Goal: Task Accomplishment & Management: Use online tool/utility

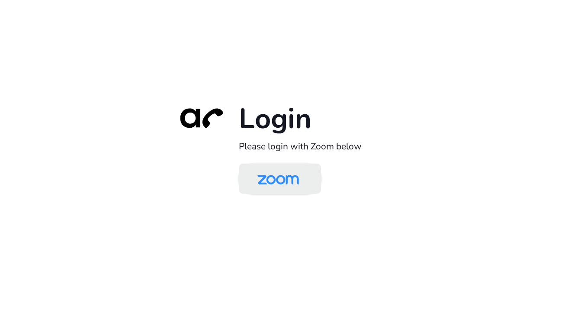
click at [269, 177] on img at bounding box center [278, 179] width 60 height 28
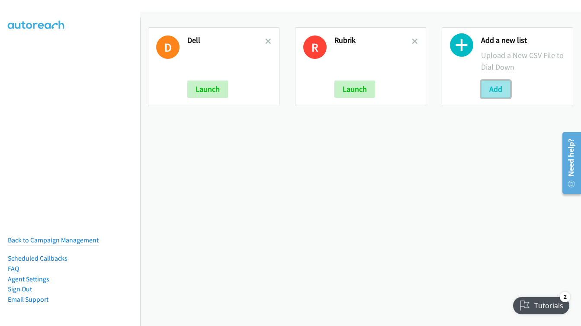
click at [491, 89] on button "Add" at bounding box center [495, 88] width 29 height 17
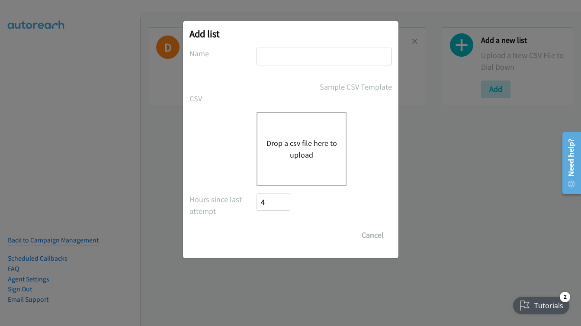
click at [278, 58] on input "text" at bounding box center [324, 57] width 135 height 18
type input "Terra"
click at [311, 144] on button "Drop a csv file here to upload" at bounding box center [301, 148] width 71 height 23
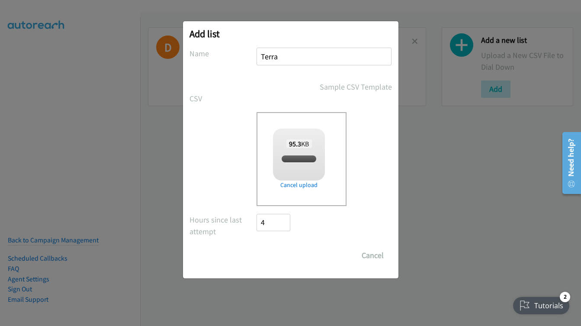
checkbox input "true"
click at [277, 257] on input "Save List" at bounding box center [279, 255] width 45 height 17
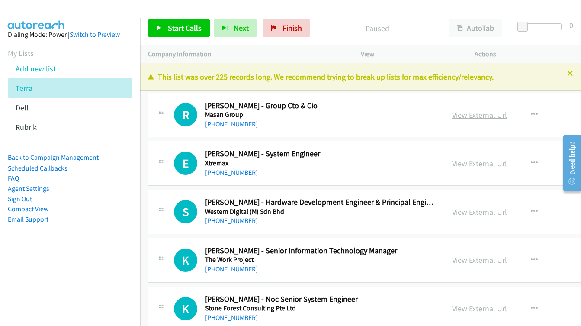
click at [452, 114] on link "View External Url" at bounding box center [479, 115] width 55 height 10
click at [189, 25] on span "Start Calls" at bounding box center [185, 28] width 34 height 10
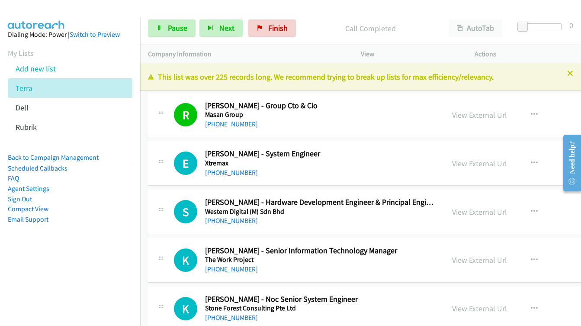
click at [406, 10] on div at bounding box center [286, 16] width 573 height 33
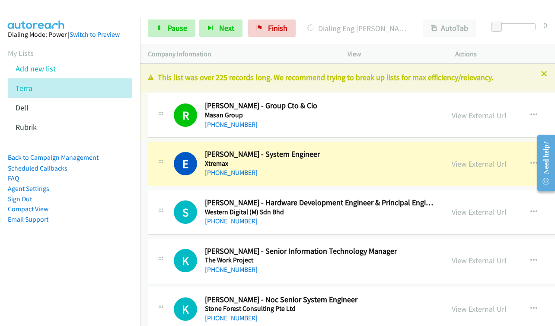
click at [452, 116] on link "View External Url" at bounding box center [479, 115] width 55 height 10
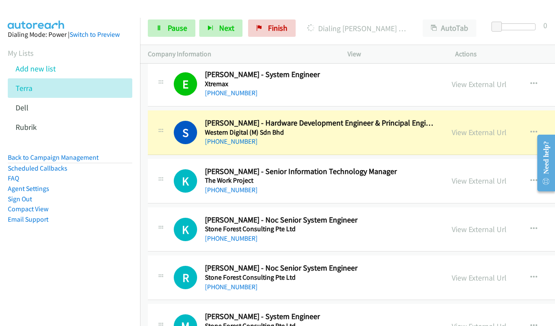
scroll to position [130, 0]
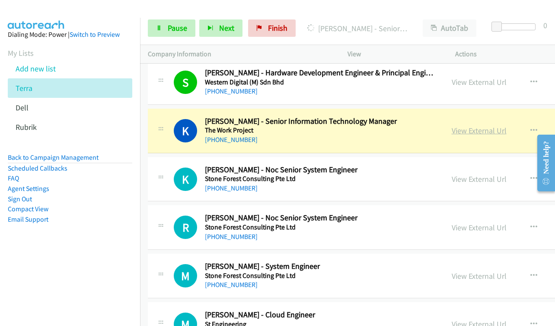
click at [452, 132] on link "View External Url" at bounding box center [479, 130] width 55 height 10
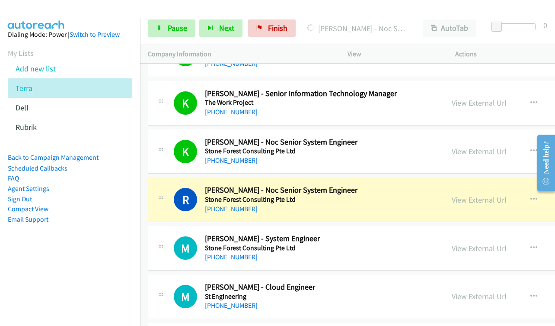
scroll to position [173, 0]
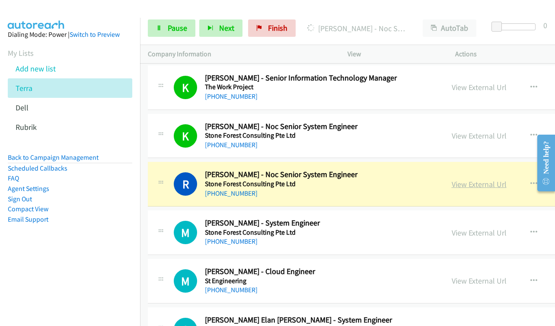
click at [452, 186] on link "View External Url" at bounding box center [479, 184] width 55 height 10
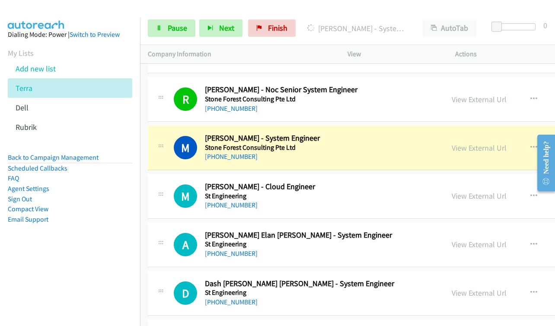
scroll to position [260, 0]
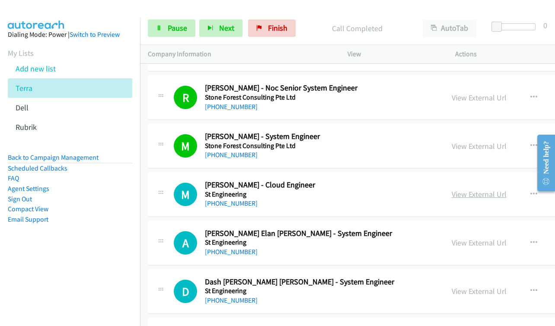
click at [452, 197] on link "View External Url" at bounding box center [479, 194] width 55 height 10
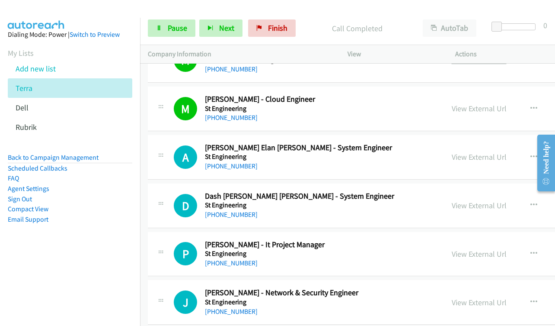
scroll to position [346, 0]
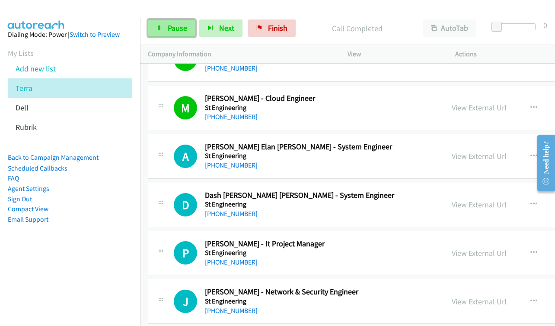
click at [173, 32] on span "Pause" at bounding box center [177, 28] width 19 height 10
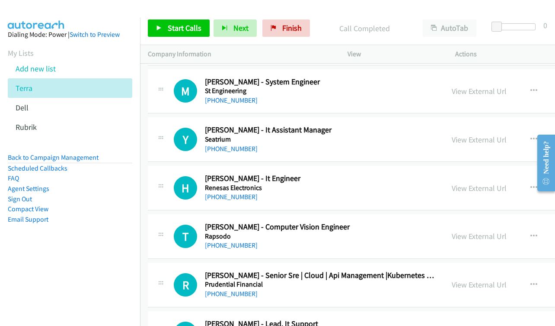
scroll to position [735, 0]
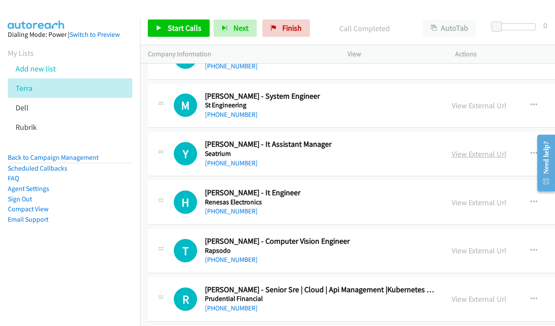
click at [452, 150] on link "View External Url" at bounding box center [479, 154] width 55 height 10
click at [452, 205] on link "View External Url" at bounding box center [479, 202] width 55 height 10
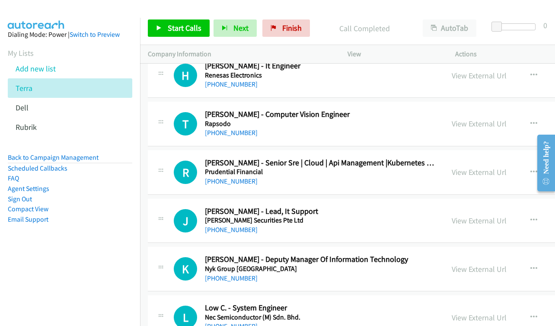
scroll to position [865, 0]
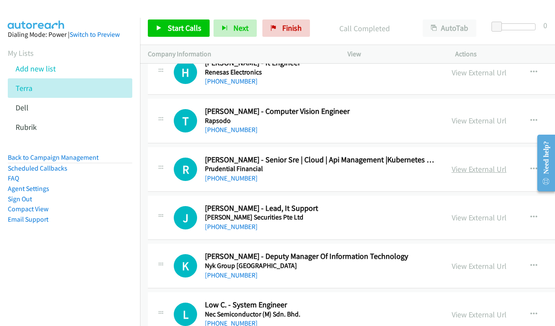
click at [452, 169] on link "View External Url" at bounding box center [479, 169] width 55 height 10
click at [531, 169] on icon "button" at bounding box center [534, 169] width 7 height 7
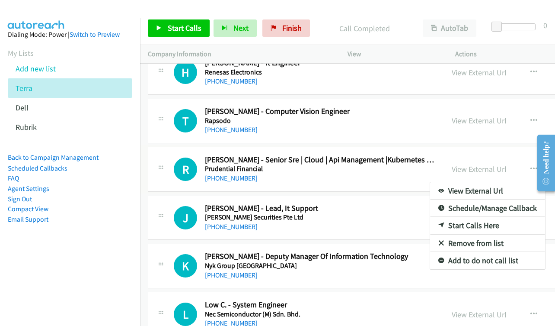
click at [430, 226] on link "Start Calls Here" at bounding box center [487, 225] width 115 height 17
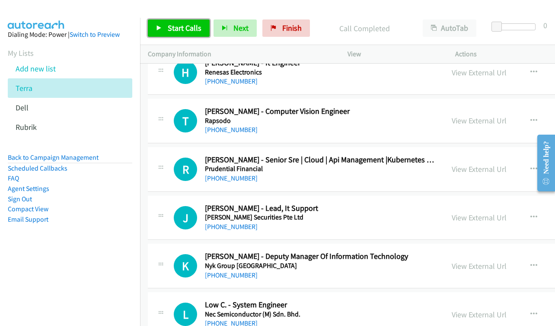
click at [160, 30] on icon at bounding box center [159, 29] width 6 height 6
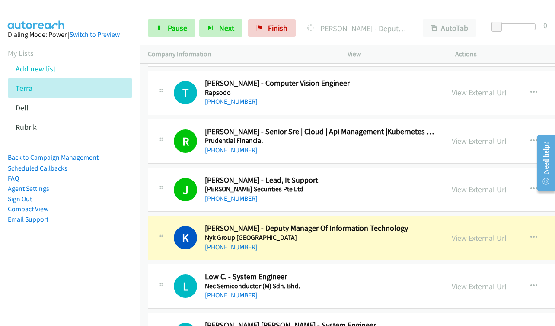
scroll to position [909, 0]
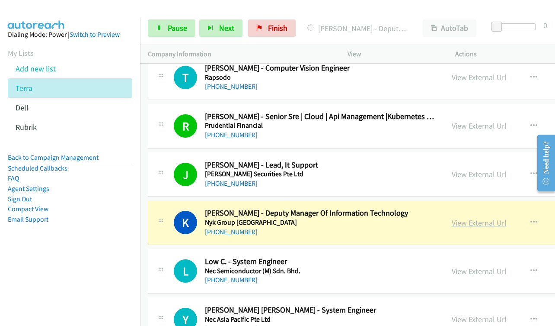
click at [452, 221] on link "View External Url" at bounding box center [479, 223] width 55 height 10
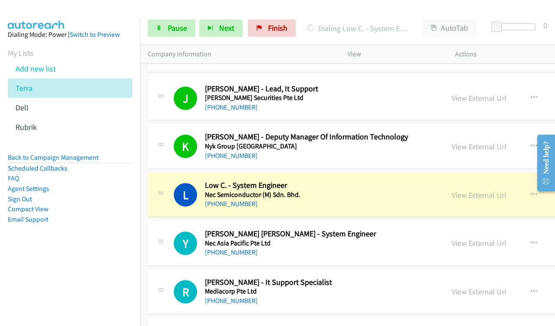
scroll to position [1038, 0]
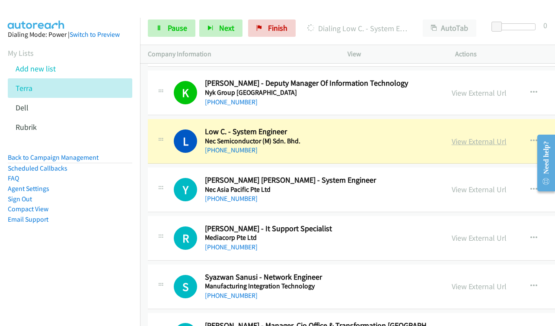
click at [452, 140] on link "View External Url" at bounding box center [479, 141] width 55 height 10
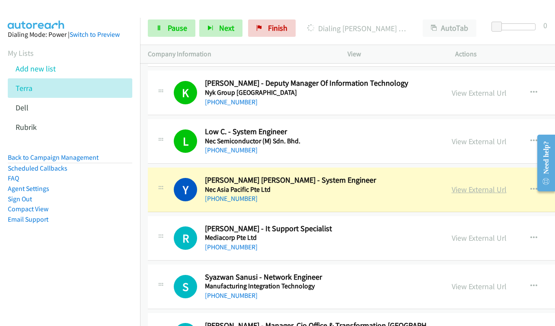
click at [452, 189] on link "View External Url" at bounding box center [479, 189] width 55 height 10
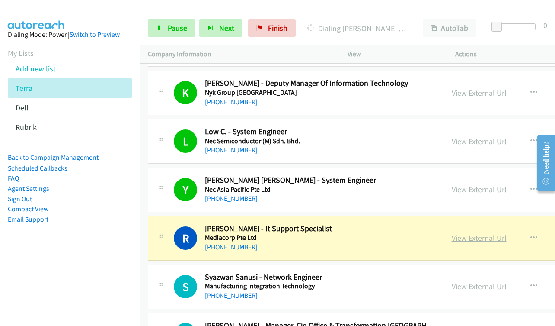
click at [452, 234] on link "View External Url" at bounding box center [479, 238] width 55 height 10
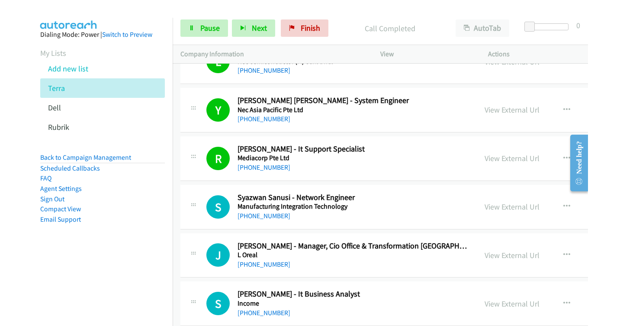
scroll to position [1125, 0]
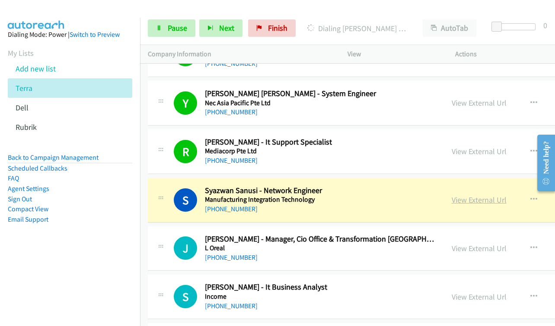
click at [452, 202] on link "View External Url" at bounding box center [479, 200] width 55 height 10
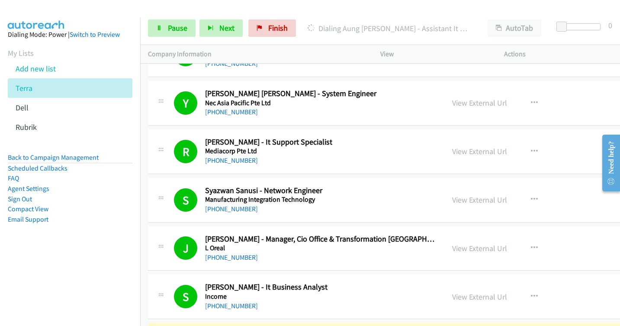
scroll to position [1298, 0]
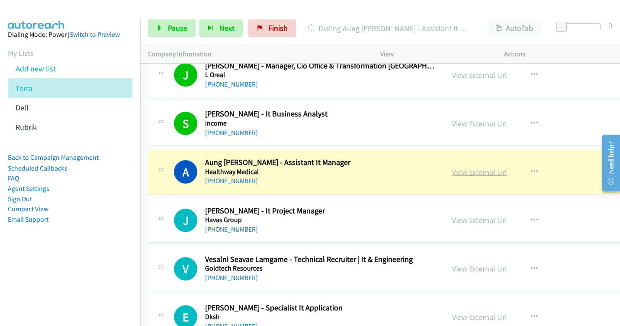
click at [452, 172] on link "View External Url" at bounding box center [479, 172] width 55 height 10
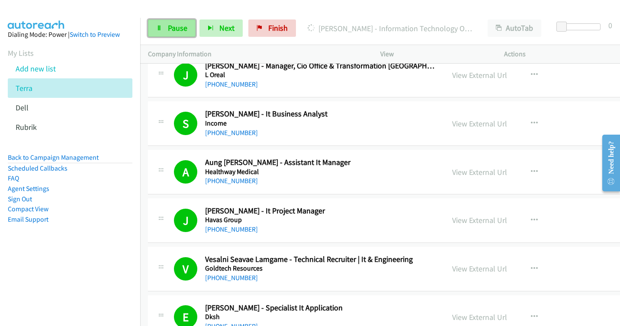
click at [161, 26] on icon at bounding box center [159, 29] width 6 height 6
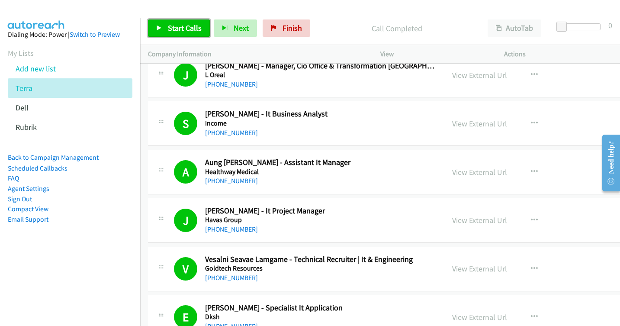
click at [189, 32] on span "Start Calls" at bounding box center [185, 28] width 34 height 10
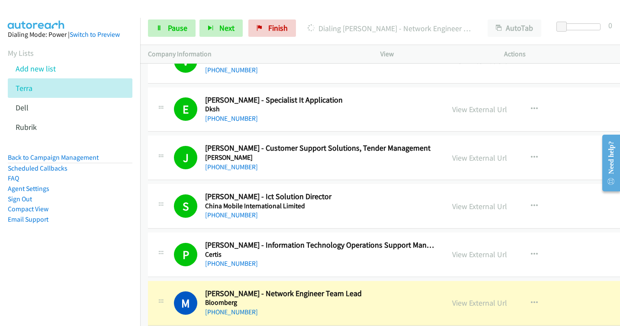
scroll to position [1557, 0]
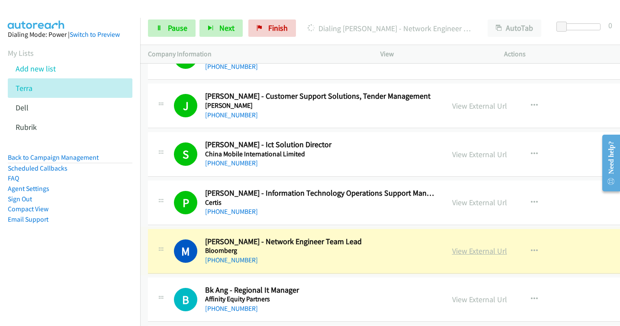
click at [452, 253] on link "View External Url" at bounding box center [479, 251] width 55 height 10
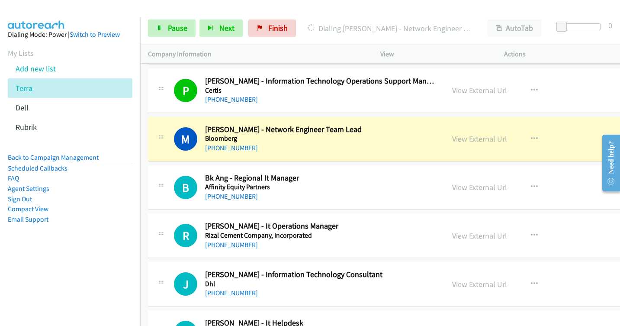
scroll to position [1687, 0]
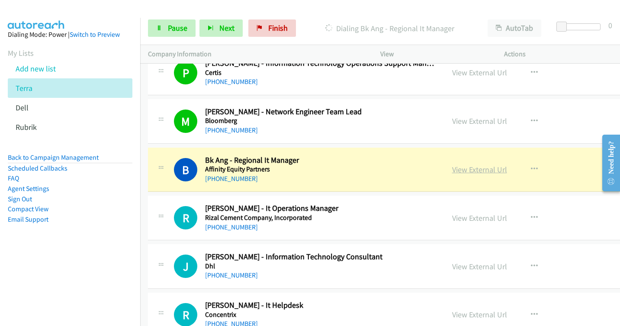
click at [452, 168] on link "View External Url" at bounding box center [479, 169] width 55 height 10
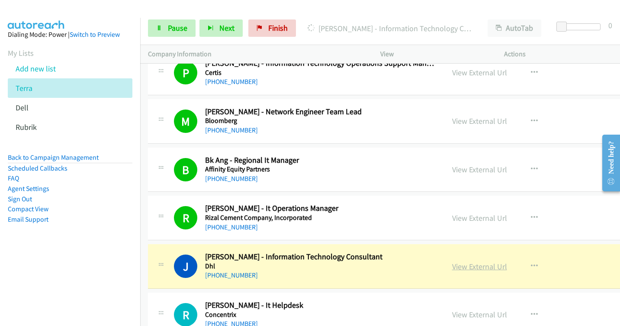
click at [452, 268] on link "View External Url" at bounding box center [479, 266] width 55 height 10
click at [173, 31] on span "Pause" at bounding box center [177, 28] width 19 height 10
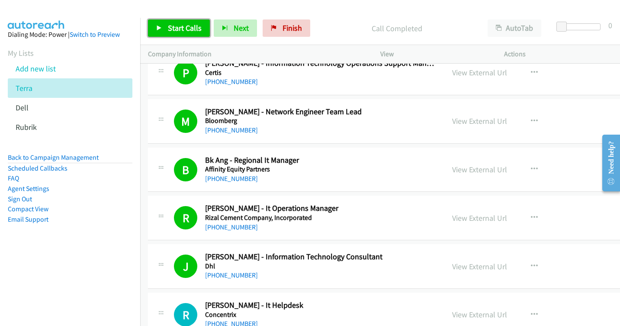
click at [181, 30] on span "Start Calls" at bounding box center [185, 28] width 34 height 10
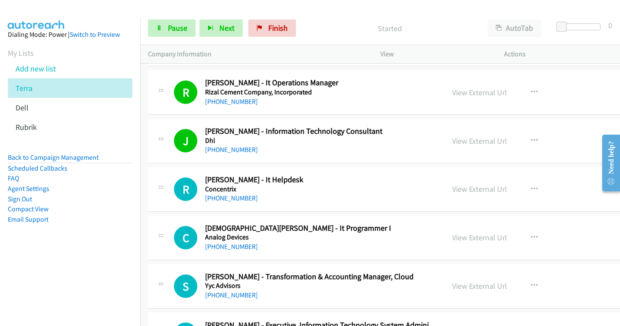
scroll to position [1817, 0]
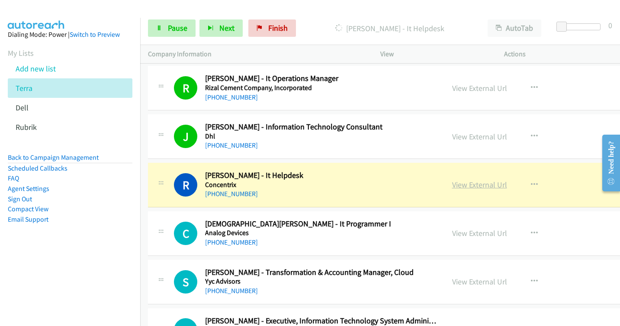
click at [452, 185] on link "View External Url" at bounding box center [479, 185] width 55 height 10
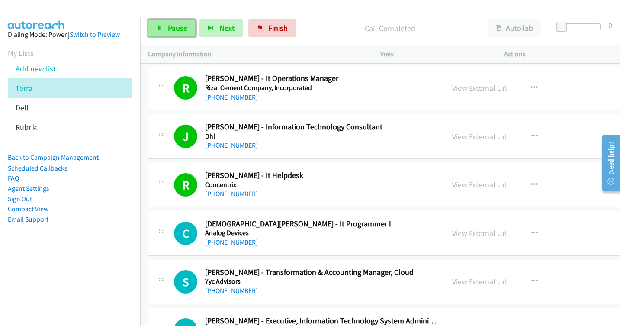
click at [168, 34] on link "Pause" at bounding box center [172, 27] width 48 height 17
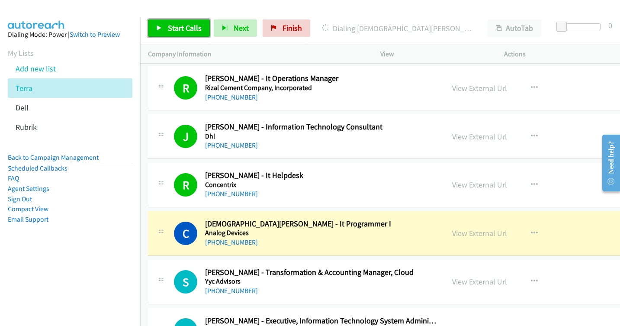
click at [182, 29] on span "Start Calls" at bounding box center [185, 28] width 34 height 10
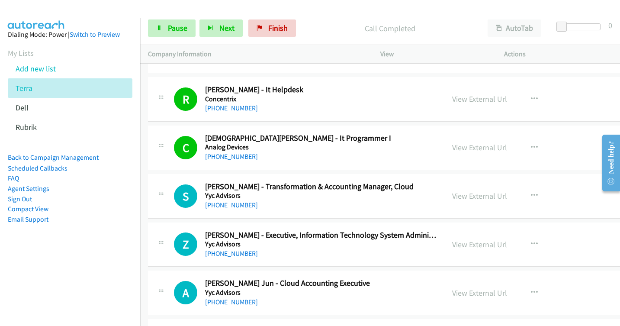
scroll to position [1904, 0]
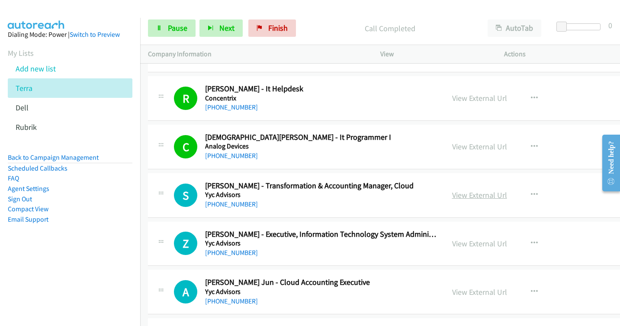
click at [452, 194] on link "View External Url" at bounding box center [479, 195] width 55 height 10
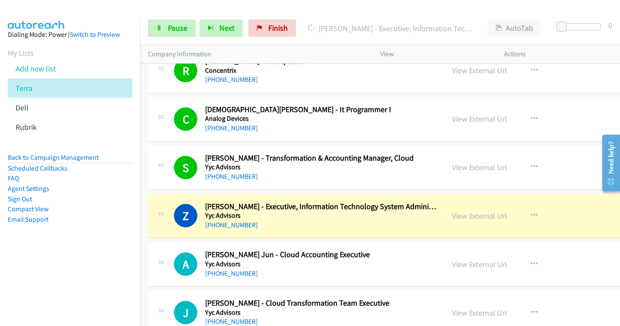
scroll to position [1947, 0]
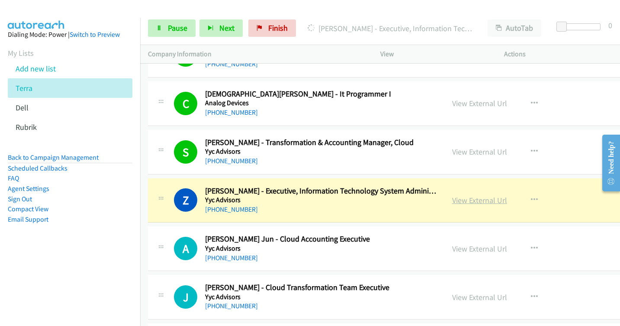
click at [452, 199] on link "View External Url" at bounding box center [479, 200] width 55 height 10
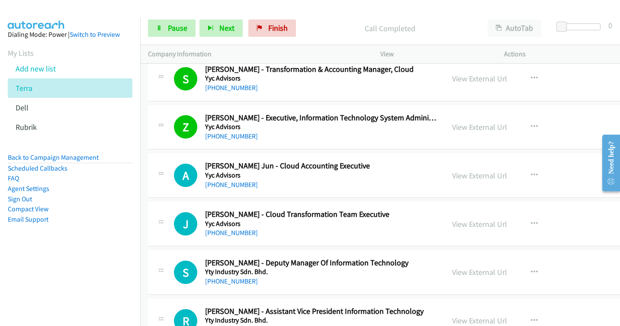
scroll to position [2033, 0]
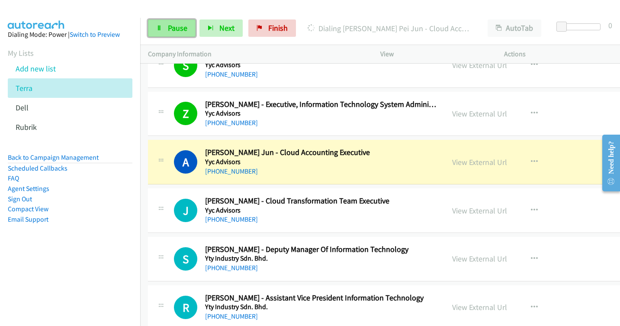
click at [177, 27] on span "Pause" at bounding box center [177, 28] width 19 height 10
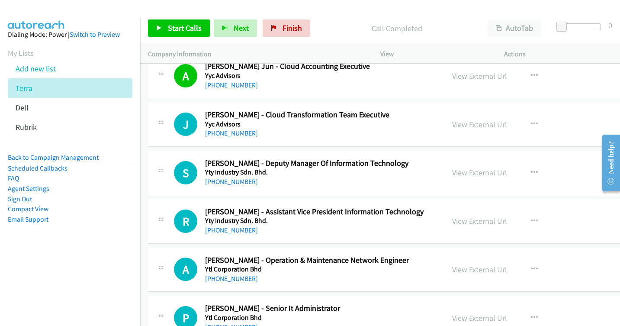
scroll to position [2120, 0]
click at [452, 172] on link "View External Url" at bounding box center [479, 172] width 55 height 10
click at [452, 223] on link "View External Url" at bounding box center [479, 220] width 55 height 10
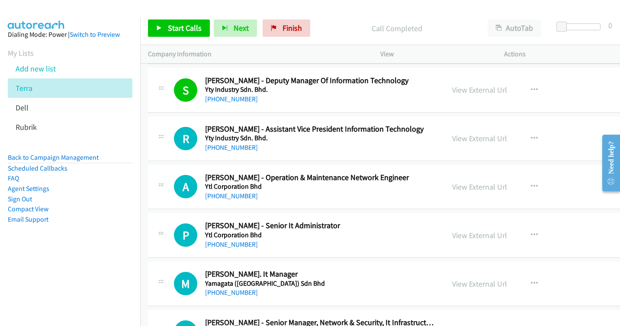
scroll to position [2206, 0]
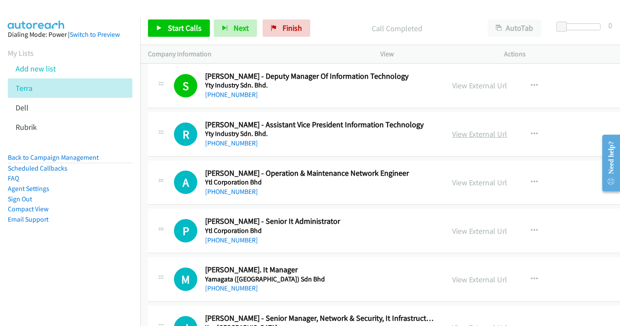
click at [452, 133] on link "View External Url" at bounding box center [479, 134] width 55 height 10
click at [452, 180] on link "View External Url" at bounding box center [479, 182] width 55 height 10
click at [452, 231] on link "View External Url" at bounding box center [479, 231] width 55 height 10
click at [452, 281] on link "View External Url" at bounding box center [479, 279] width 55 height 10
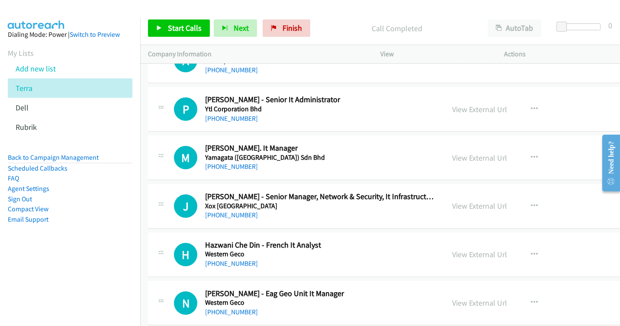
scroll to position [2336, 0]
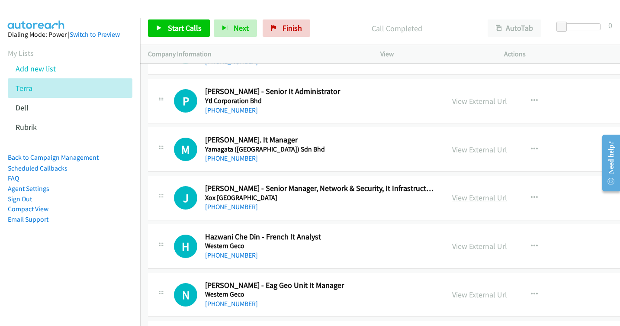
click at [452, 199] on link "View External Url" at bounding box center [479, 198] width 55 height 10
click at [452, 247] on link "View External Url" at bounding box center [479, 246] width 55 height 10
click at [452, 289] on div "View External Url" at bounding box center [479, 295] width 55 height 12
click at [452, 295] on link "View External Url" at bounding box center [479, 294] width 55 height 10
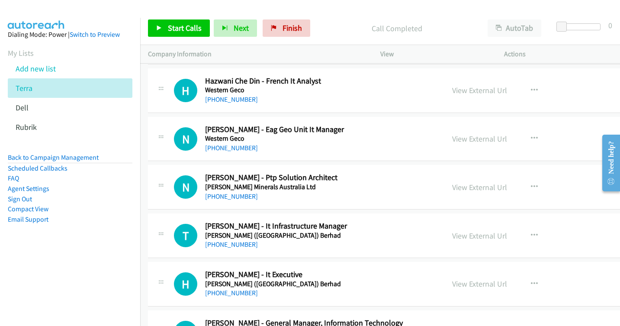
scroll to position [2509, 0]
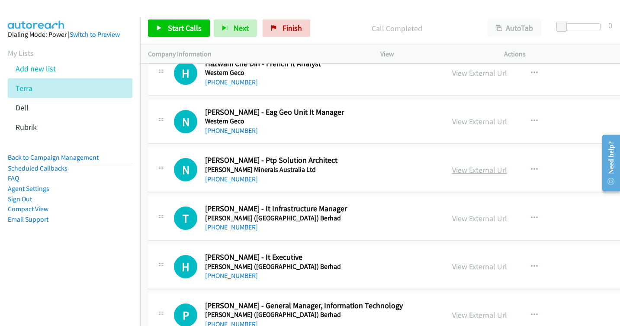
click at [452, 166] on link "View External Url" at bounding box center [479, 170] width 55 height 10
click at [452, 222] on link "View External Url" at bounding box center [479, 218] width 55 height 10
click at [452, 267] on link "View External Url" at bounding box center [479, 266] width 55 height 10
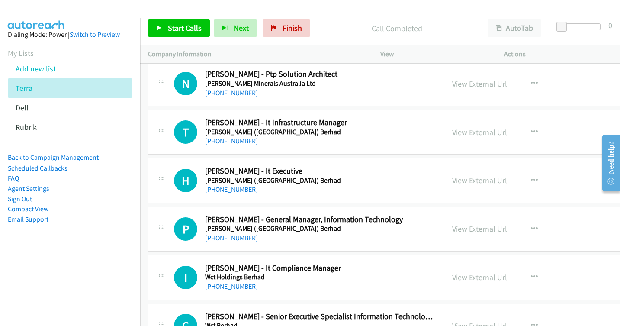
scroll to position [2596, 0]
click at [452, 229] on link "View External Url" at bounding box center [479, 228] width 55 height 10
click at [452, 276] on link "View External Url" at bounding box center [479, 277] width 55 height 10
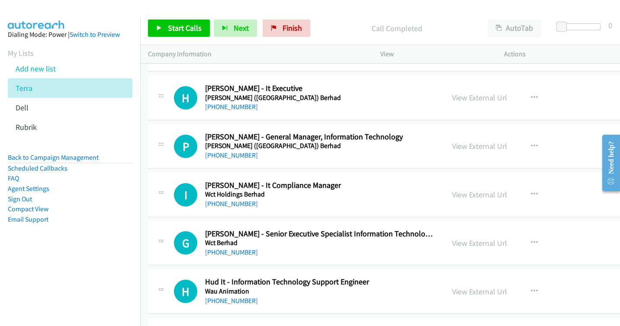
scroll to position [2682, 0]
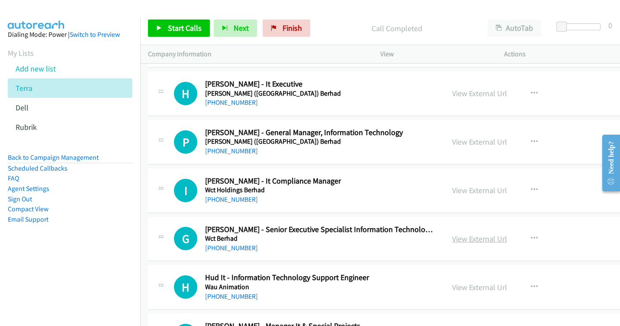
click at [452, 240] on link "View External Url" at bounding box center [479, 239] width 55 height 10
click at [452, 283] on link "View External Url" at bounding box center [479, 287] width 55 height 10
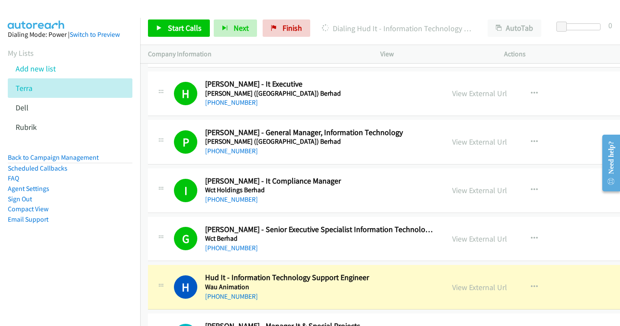
scroll to position [2899, 0]
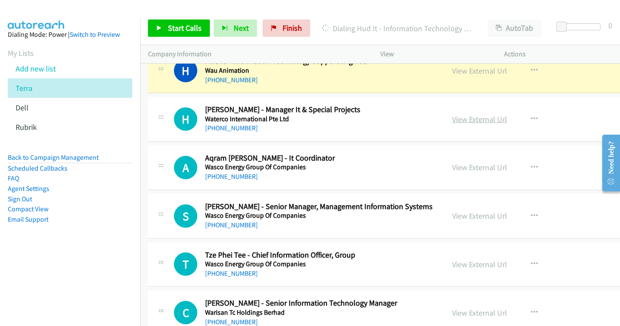
click at [452, 119] on link "View External Url" at bounding box center [479, 119] width 55 height 10
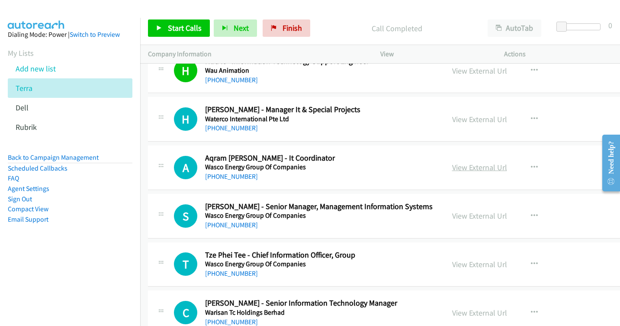
click at [452, 171] on link "View External Url" at bounding box center [479, 167] width 55 height 10
drag, startPoint x: 430, startPoint y: 215, endPoint x: 302, endPoint y: 24, distance: 229.8
click at [452, 214] on link "View External Url" at bounding box center [479, 216] width 55 height 10
click at [452, 264] on link "View External Url" at bounding box center [479, 264] width 55 height 10
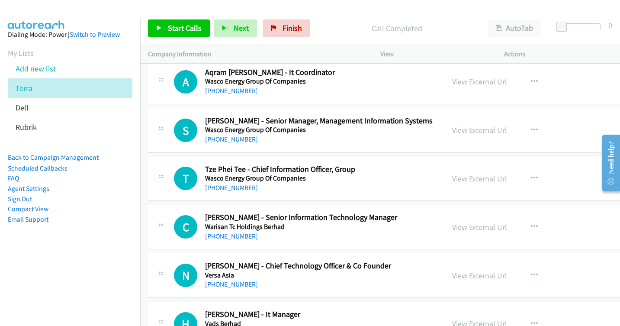
scroll to position [2985, 0]
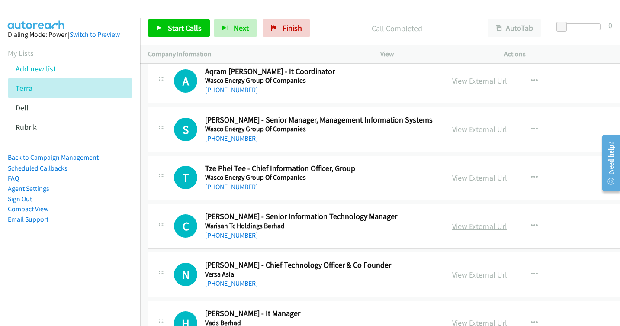
click at [452, 227] on link "View External Url" at bounding box center [479, 226] width 55 height 10
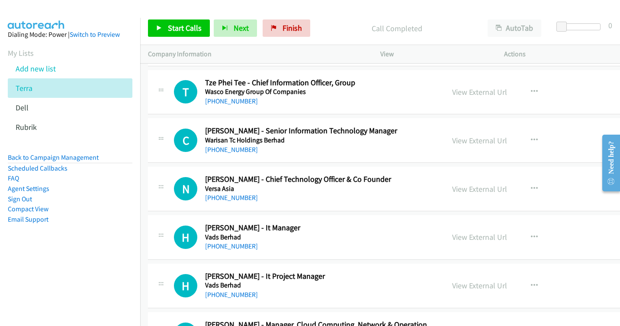
scroll to position [3072, 0]
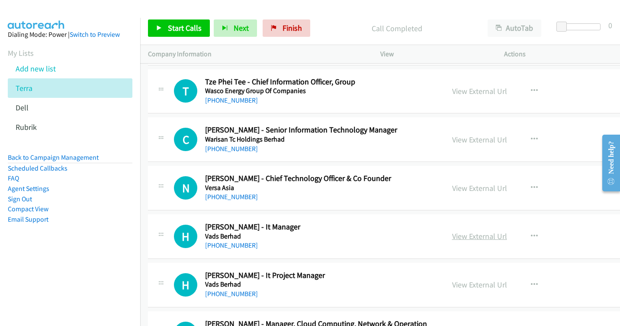
click at [452, 240] on link "View External Url" at bounding box center [479, 236] width 55 height 10
click at [452, 286] on link "View External Url" at bounding box center [479, 284] width 55 height 10
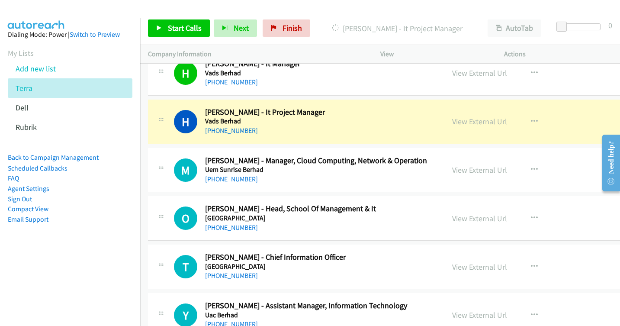
scroll to position [3288, 0]
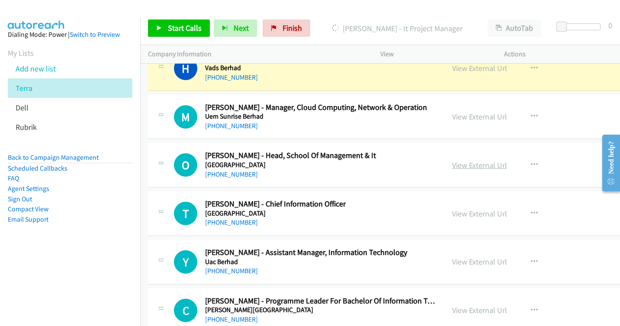
click at [452, 167] on link "View External Url" at bounding box center [479, 165] width 55 height 10
click at [452, 259] on link "View External Url" at bounding box center [479, 262] width 55 height 10
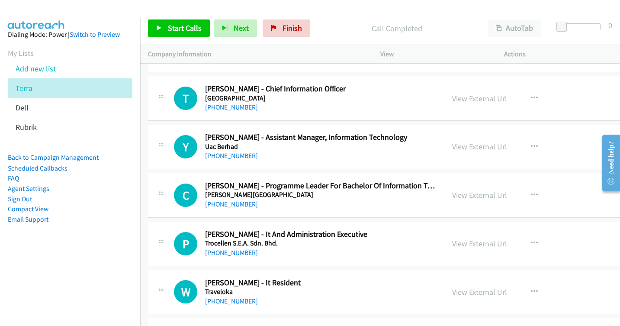
scroll to position [3418, 0]
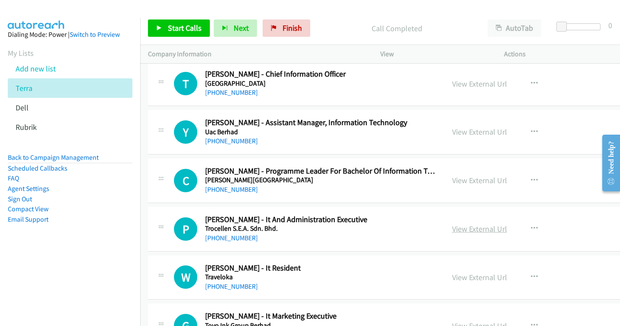
click at [452, 228] on link "View External Url" at bounding box center [479, 229] width 55 height 10
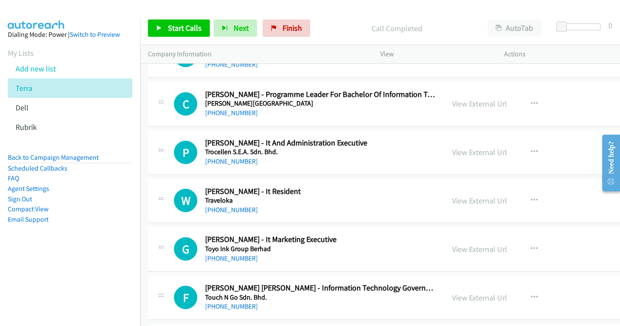
scroll to position [3504, 0]
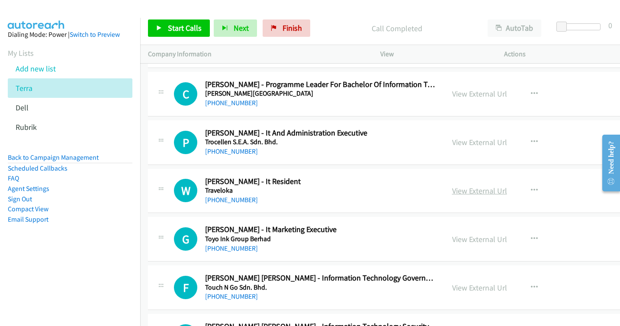
click at [452, 191] on link "View External Url" at bounding box center [479, 191] width 55 height 10
click at [452, 241] on link "View External Url" at bounding box center [479, 239] width 55 height 10
click at [452, 284] on link "View External Url" at bounding box center [479, 288] width 55 height 10
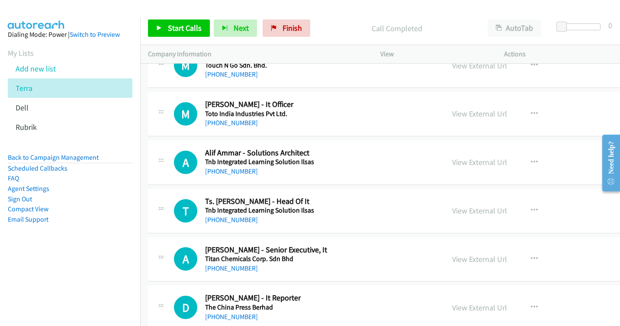
scroll to position [4197, 0]
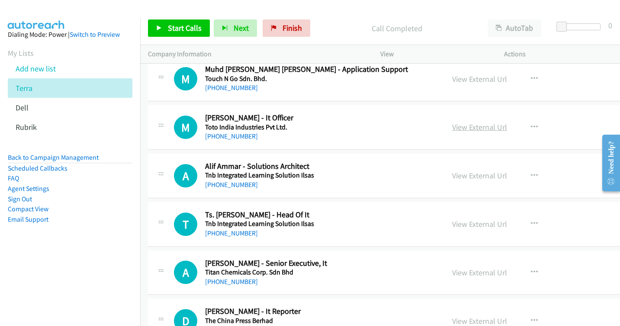
click at [452, 131] on link "View External Url" at bounding box center [479, 127] width 55 height 10
click at [452, 223] on link "View External Url" at bounding box center [479, 224] width 55 height 10
click at [452, 276] on link "View External Url" at bounding box center [479, 272] width 55 height 10
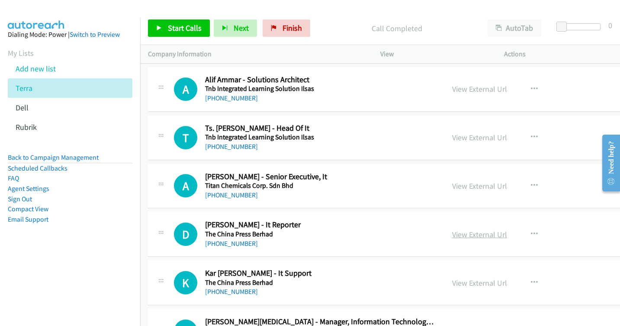
click at [452, 235] on link "View External Url" at bounding box center [479, 234] width 55 height 10
click at [452, 277] on div "View External Url" at bounding box center [479, 283] width 55 height 12
click at [452, 282] on link "View External Url" at bounding box center [479, 283] width 55 height 10
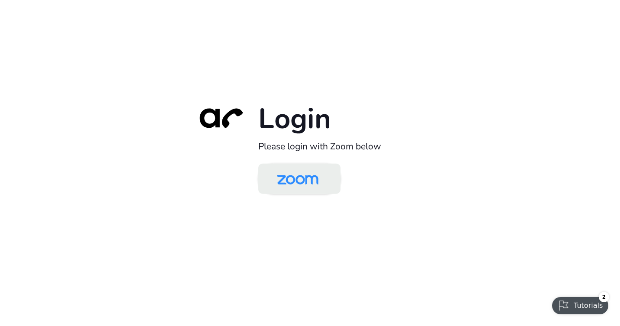
click at [292, 181] on img at bounding box center [298, 179] width 60 height 28
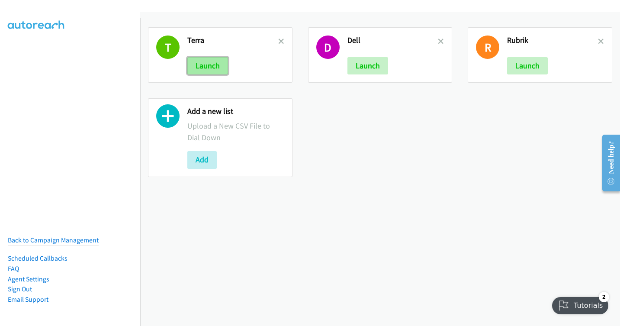
click at [203, 64] on button "Launch" at bounding box center [207, 65] width 41 height 17
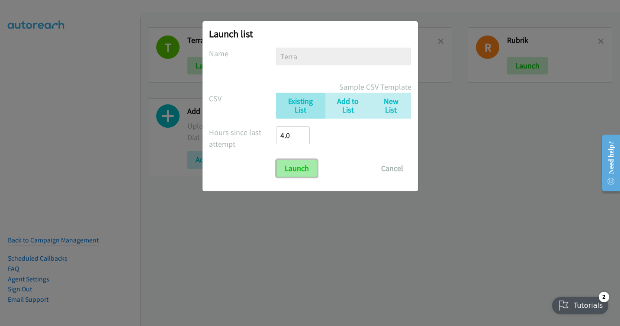
click at [286, 161] on input "Launch" at bounding box center [296, 168] width 41 height 17
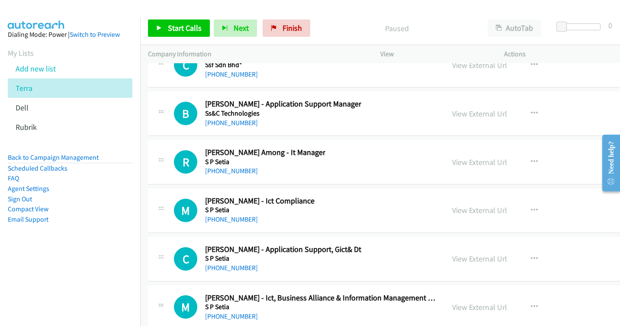
scroll to position [14745, 0]
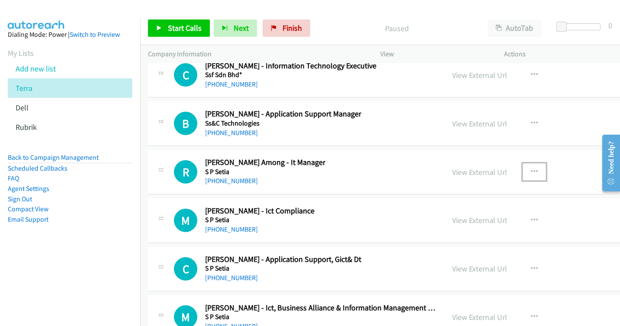
click at [531, 168] on icon "button" at bounding box center [534, 171] width 7 height 7
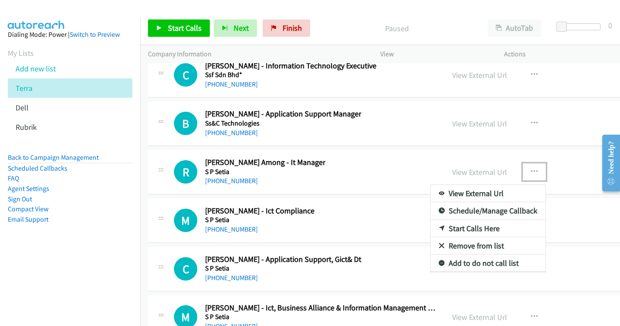
click at [493, 170] on div at bounding box center [310, 163] width 620 height 326
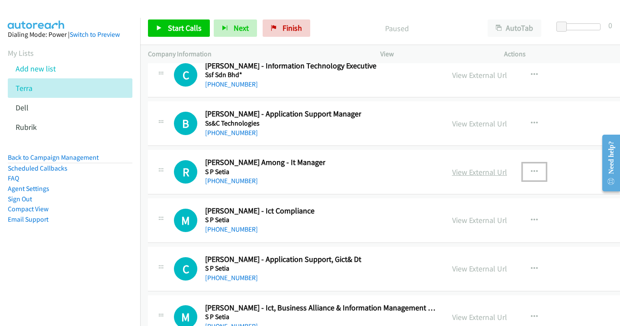
click at [452, 177] on link "View External Url" at bounding box center [479, 172] width 55 height 10
click at [531, 171] on icon "button" at bounding box center [534, 171] width 7 height 7
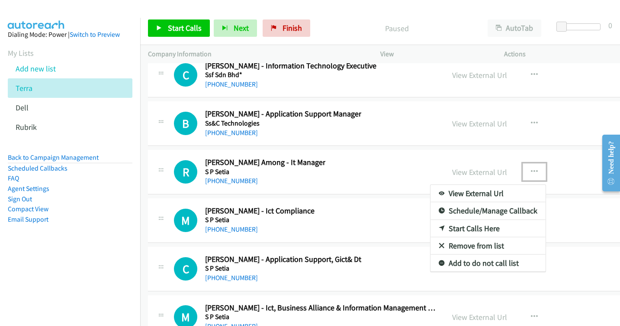
click at [434, 228] on link "Start Calls Here" at bounding box center [487, 228] width 115 height 17
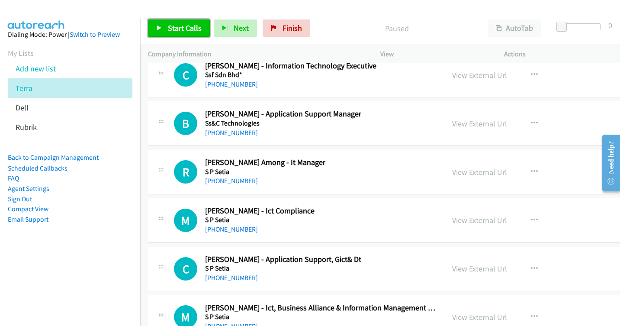
click at [177, 26] on span "Start Calls" at bounding box center [185, 28] width 34 height 10
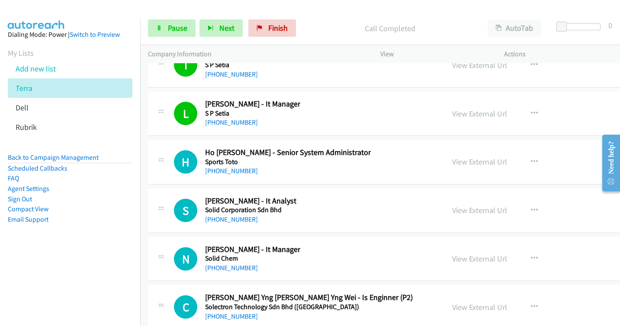
scroll to position [15048, 0]
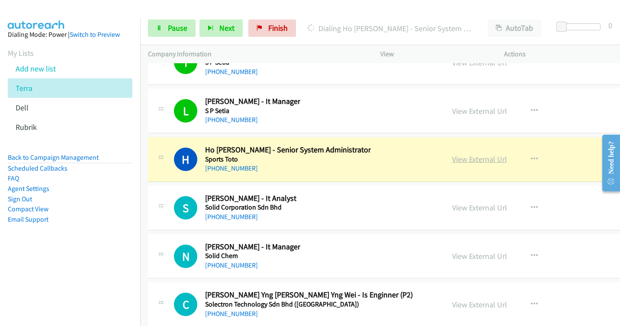
click at [452, 156] on link "View External Url" at bounding box center [479, 159] width 55 height 10
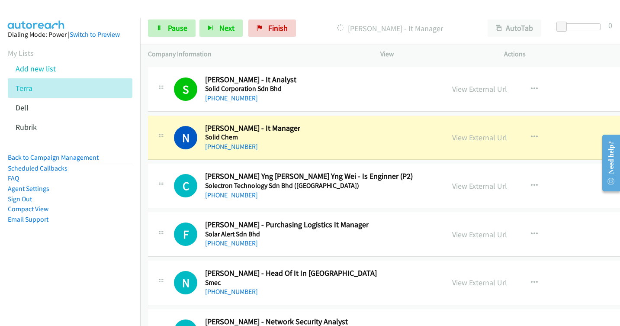
scroll to position [15178, 0]
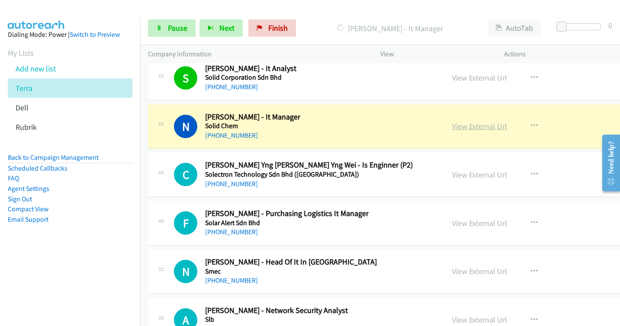
click at [452, 125] on link "View External Url" at bounding box center [479, 126] width 55 height 10
click at [167, 29] on link "Pause" at bounding box center [172, 27] width 48 height 17
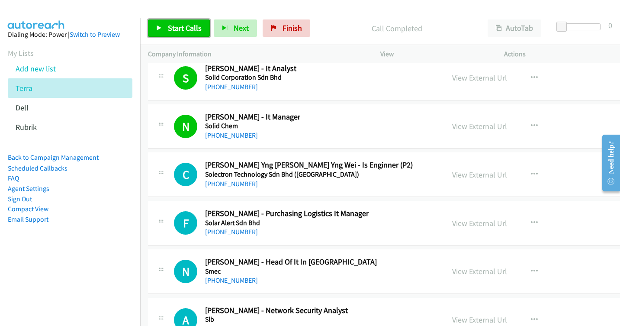
click at [177, 28] on span "Start Calls" at bounding box center [185, 28] width 34 height 10
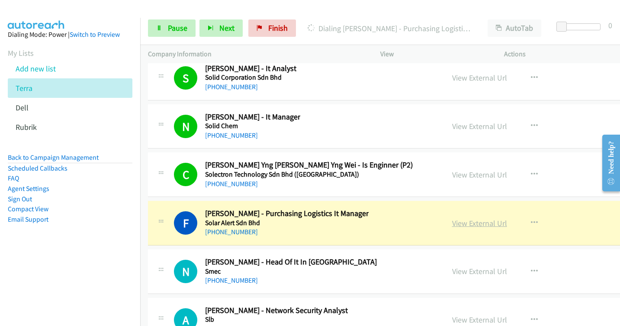
click at [452, 224] on link "View External Url" at bounding box center [479, 223] width 55 height 10
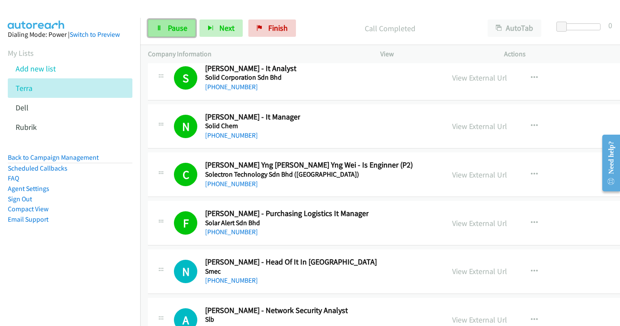
click at [182, 33] on link "Pause" at bounding box center [172, 27] width 48 height 17
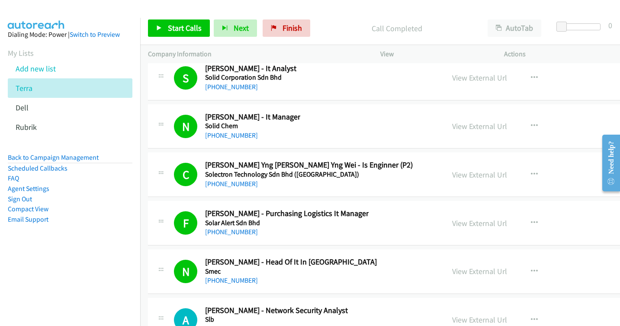
click at [342, 21] on div "Call Completed" at bounding box center [397, 27] width 166 height 17
click at [350, 21] on div "Call Completed" at bounding box center [397, 27] width 166 height 17
click at [329, 16] on div "Start Calls Pause Next Finish Call Completed AutoTab AutoTab 0" at bounding box center [380, 28] width 480 height 33
click at [311, 8] on div at bounding box center [306, 16] width 612 height 33
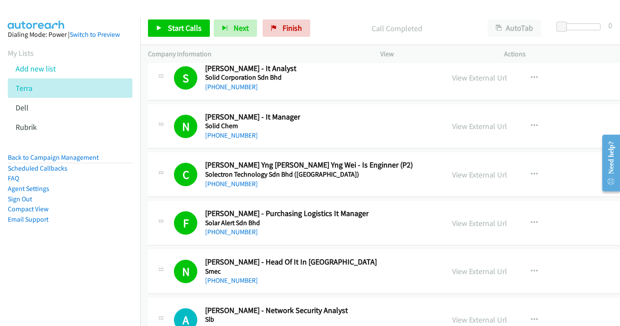
click at [324, 10] on div at bounding box center [306, 16] width 612 height 33
click at [377, 8] on div at bounding box center [306, 16] width 612 height 33
click at [333, 17] on div "Start Calls Pause Next Finish Call Completed AutoTab AutoTab 0" at bounding box center [380, 28] width 480 height 33
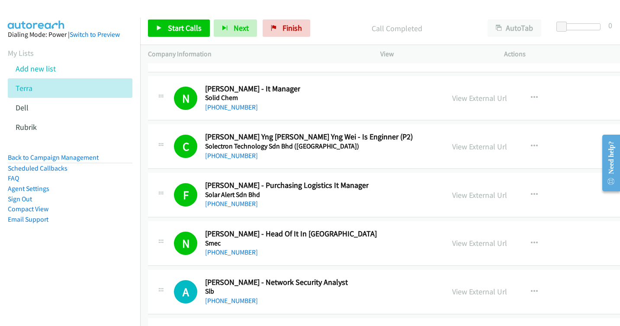
scroll to position [15221, 0]
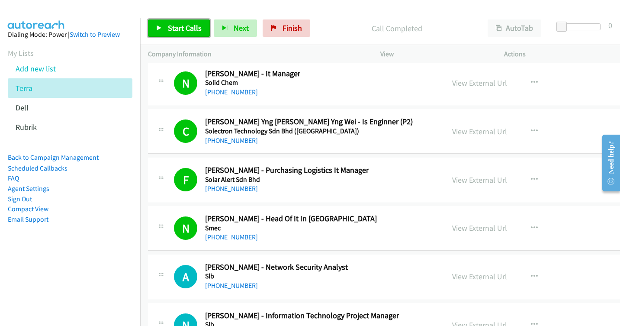
click at [166, 29] on link "Start Calls" at bounding box center [179, 27] width 62 height 17
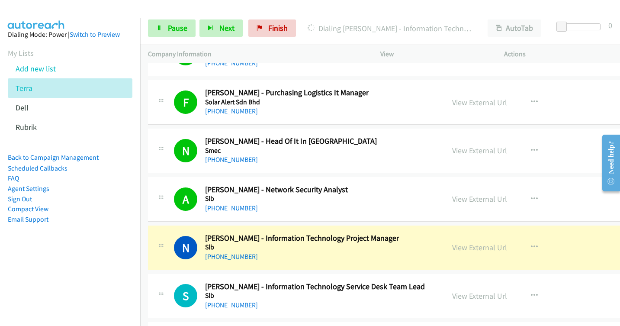
scroll to position [15394, 0]
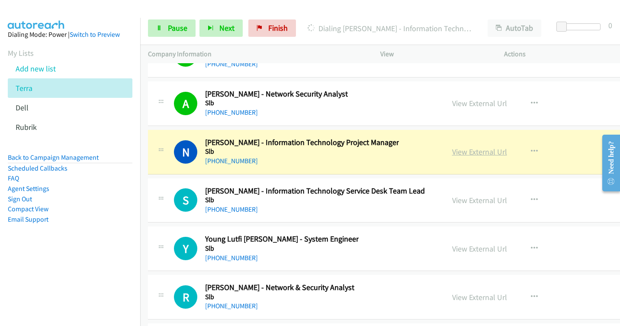
click at [452, 154] on link "View External Url" at bounding box center [479, 152] width 55 height 10
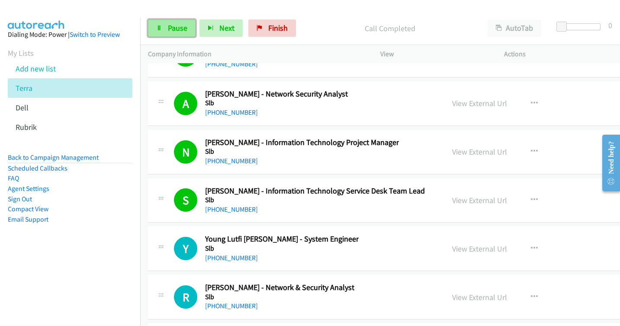
drag, startPoint x: 164, startPoint y: 24, endPoint x: 176, endPoint y: 33, distance: 14.8
click at [164, 24] on link "Pause" at bounding box center [172, 27] width 48 height 17
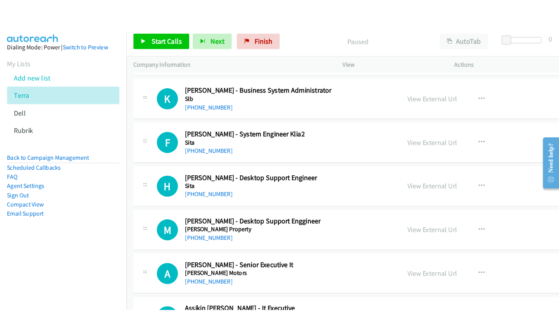
scroll to position [15784, 0]
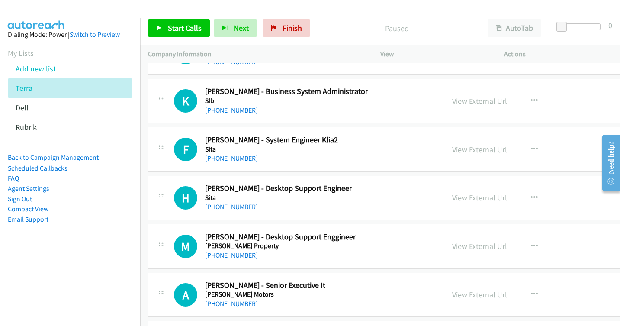
click at [452, 148] on link "View External Url" at bounding box center [479, 149] width 55 height 10
click at [523, 148] on button "button" at bounding box center [534, 149] width 23 height 17
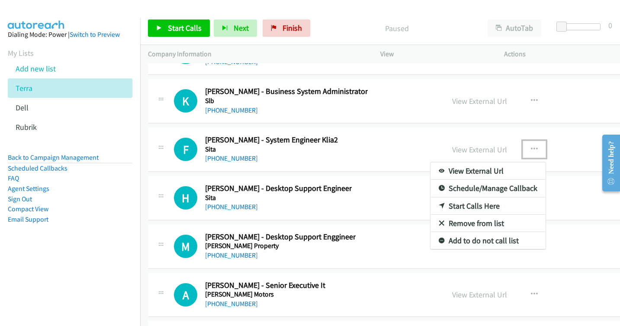
click at [440, 205] on link "Start Calls Here" at bounding box center [487, 205] width 115 height 17
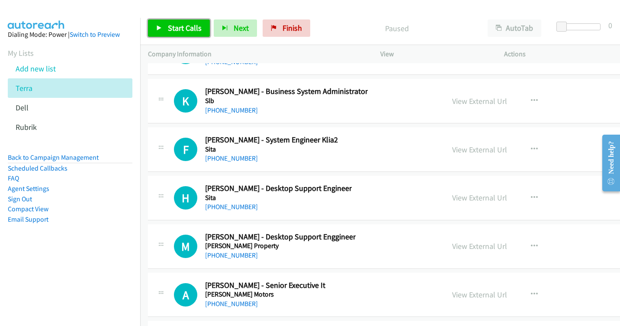
click at [174, 33] on link "Start Calls" at bounding box center [179, 27] width 62 height 17
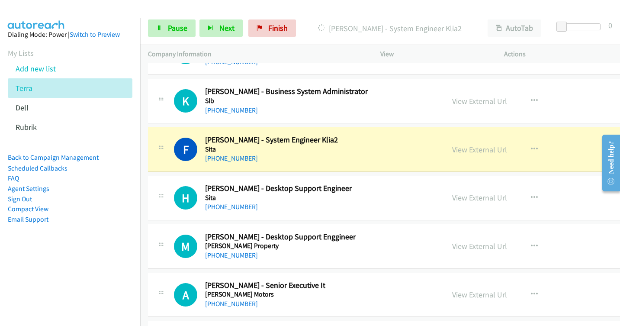
click at [452, 150] on link "View External Url" at bounding box center [479, 149] width 55 height 10
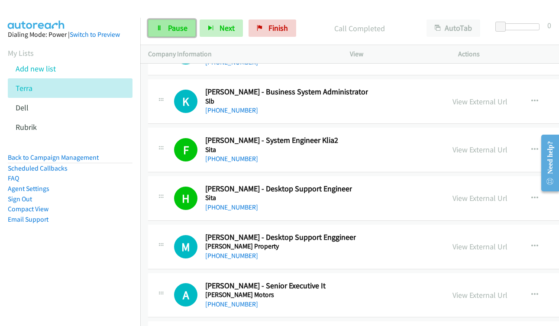
click at [170, 27] on span "Pause" at bounding box center [177, 28] width 19 height 10
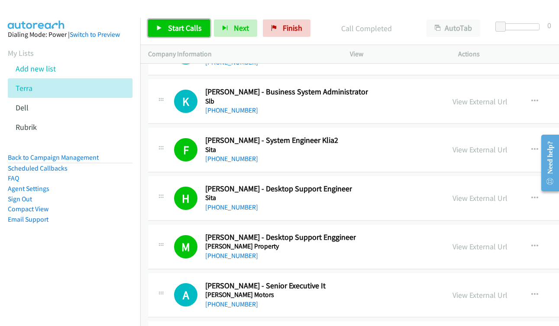
click at [167, 24] on link "Start Calls" at bounding box center [179, 27] width 62 height 17
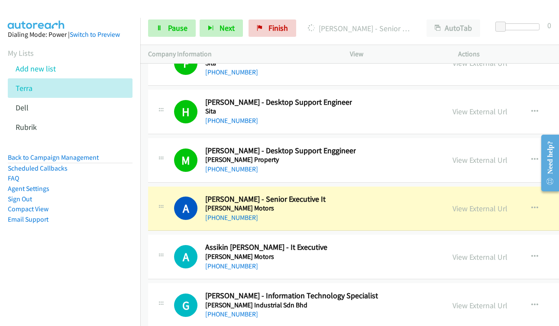
scroll to position [15913, 0]
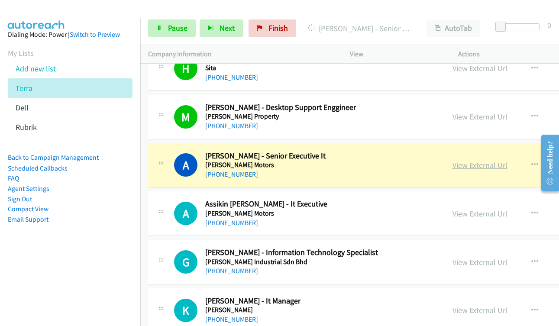
click at [452, 165] on link "View External Url" at bounding box center [479, 165] width 55 height 10
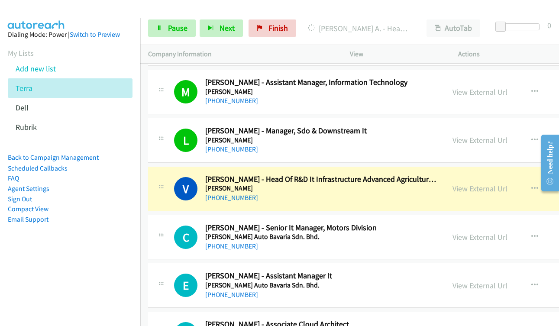
scroll to position [16346, 0]
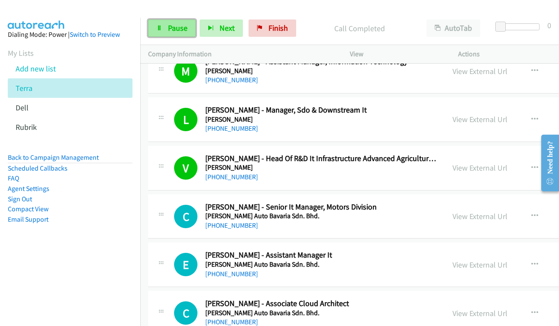
click at [166, 30] on link "Pause" at bounding box center [172, 27] width 48 height 17
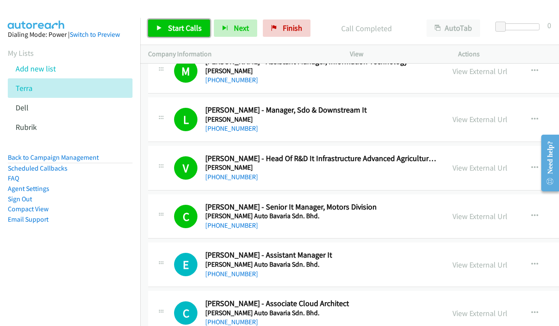
click at [168, 26] on span "Start Calls" at bounding box center [185, 28] width 34 height 10
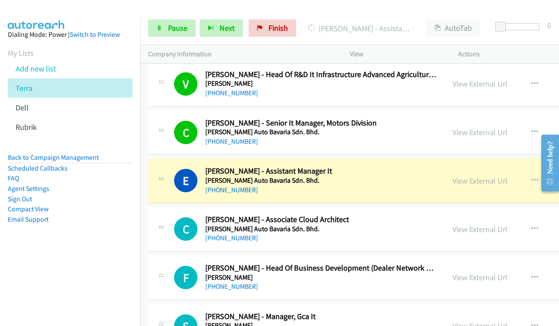
scroll to position [16433, 0]
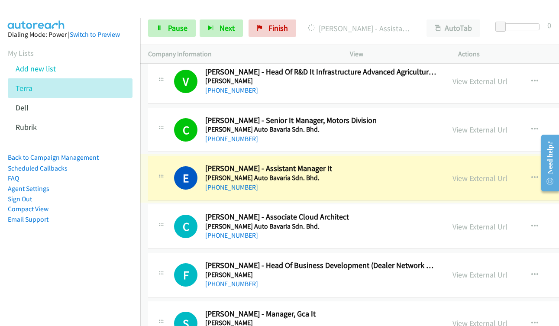
click at [452, 178] on link "View External Url" at bounding box center [479, 178] width 55 height 10
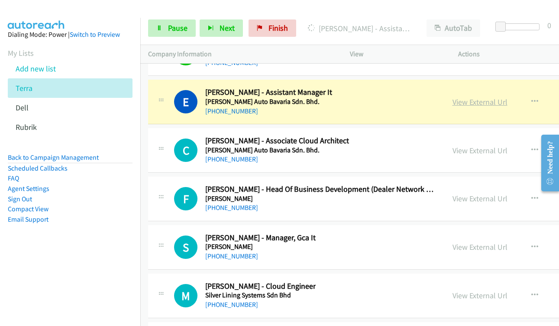
scroll to position [16519, 0]
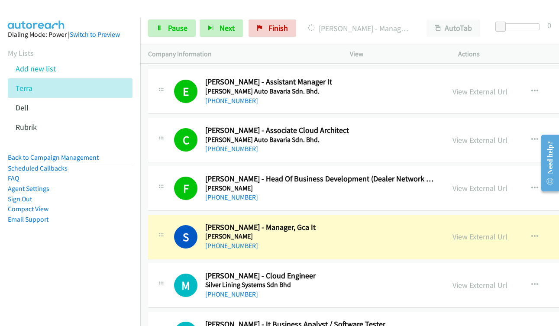
click at [452, 236] on link "View External Url" at bounding box center [479, 236] width 55 height 10
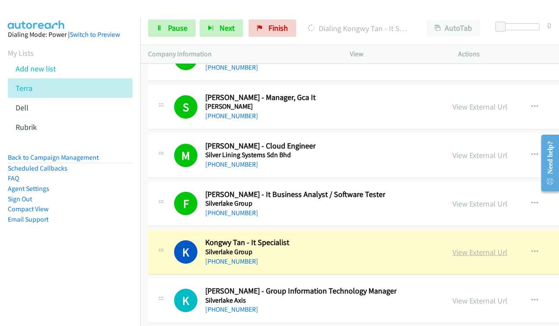
click at [462, 254] on link "View External Url" at bounding box center [479, 252] width 55 height 10
click at [174, 31] on span "Pause" at bounding box center [177, 28] width 19 height 10
